Goal: Navigation & Orientation: Go to known website

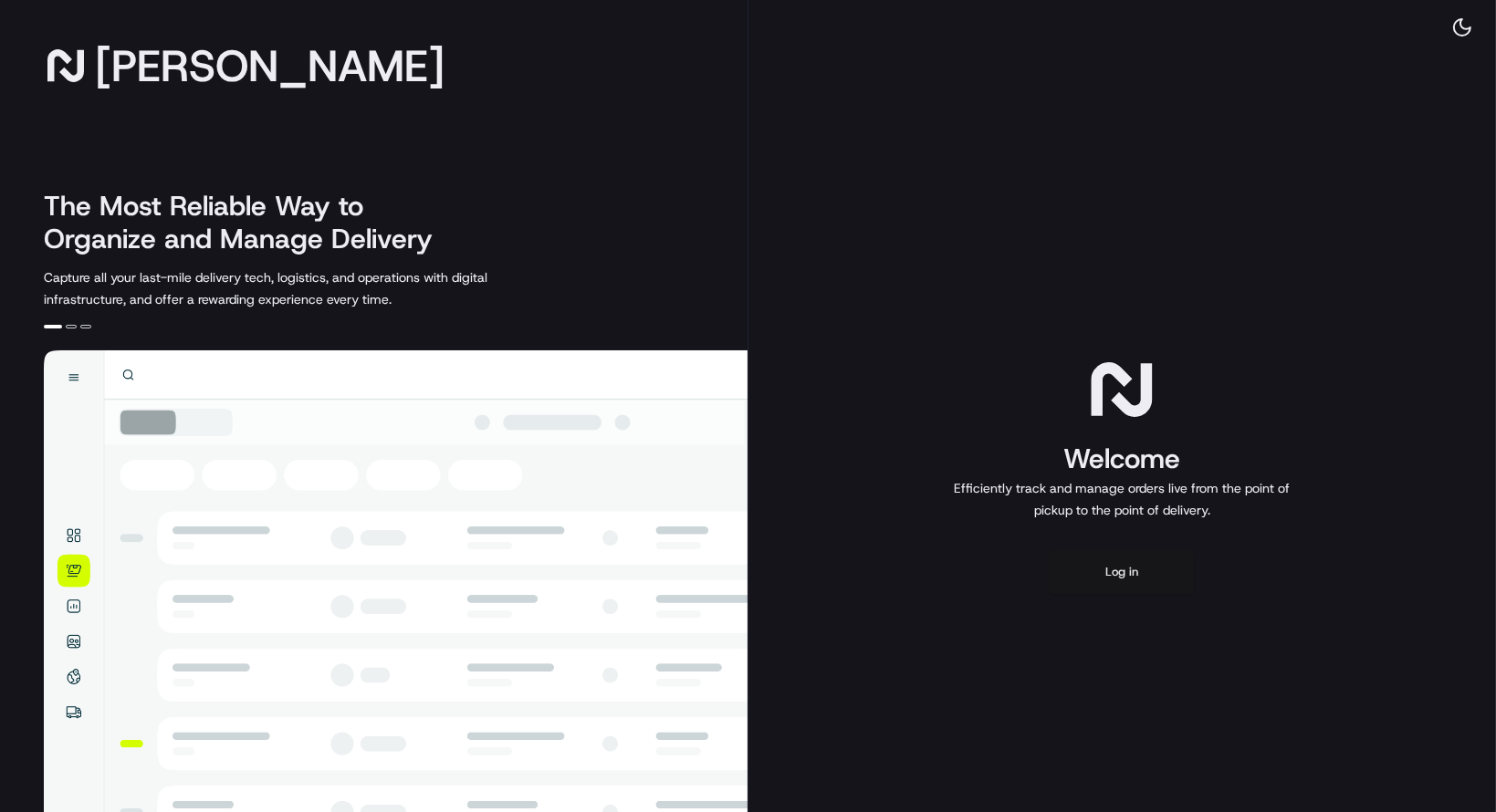
click at [1141, 581] on button "Log in" at bounding box center [1121, 572] width 146 height 44
